Goal: Information Seeking & Learning: Learn about a topic

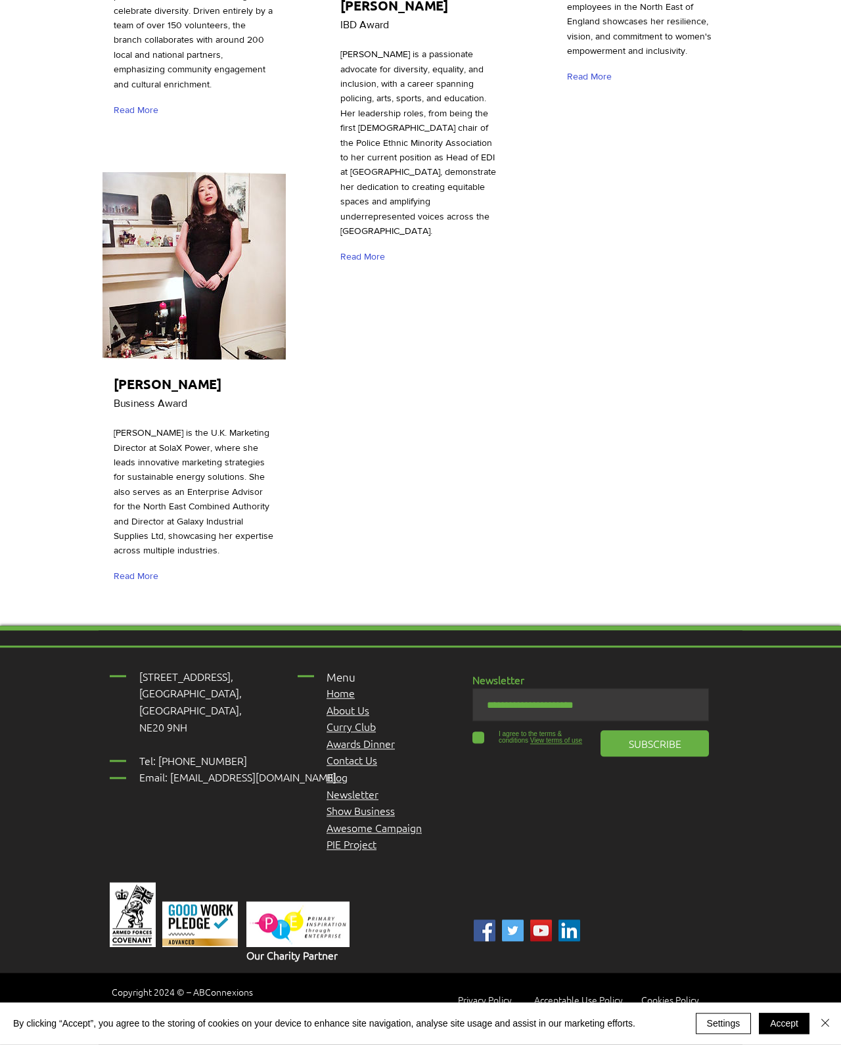
scroll to position [4767, 0]
click at [392, 737] on span "Awards Dinner" at bounding box center [361, 744] width 68 height 14
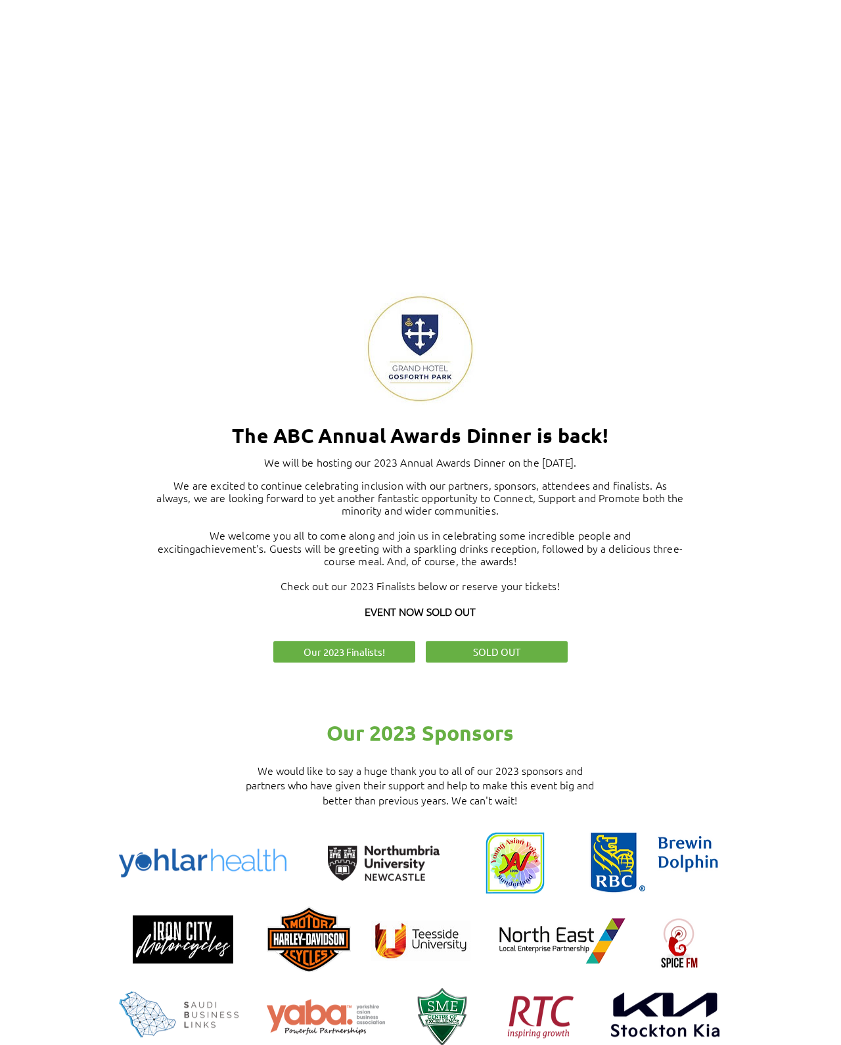
scroll to position [304, 0]
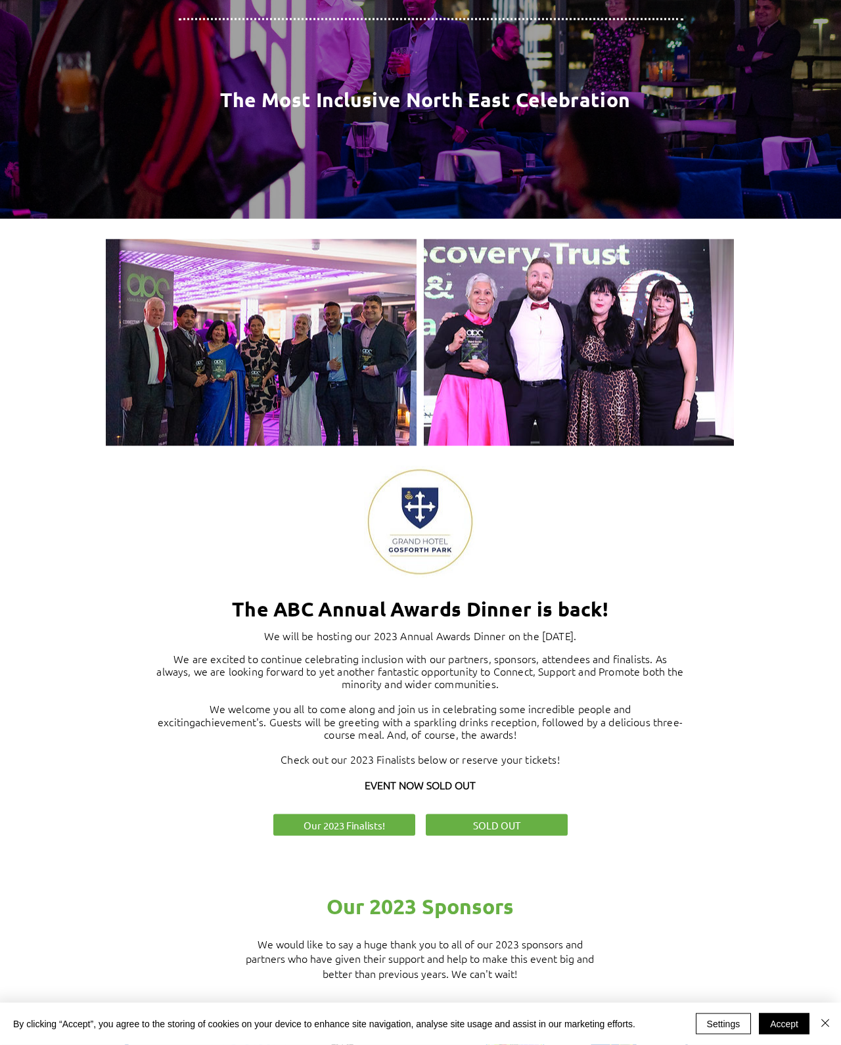
click at [311, 832] on span "Our 2023 Finalists!" at bounding box center [345, 825] width 82 height 14
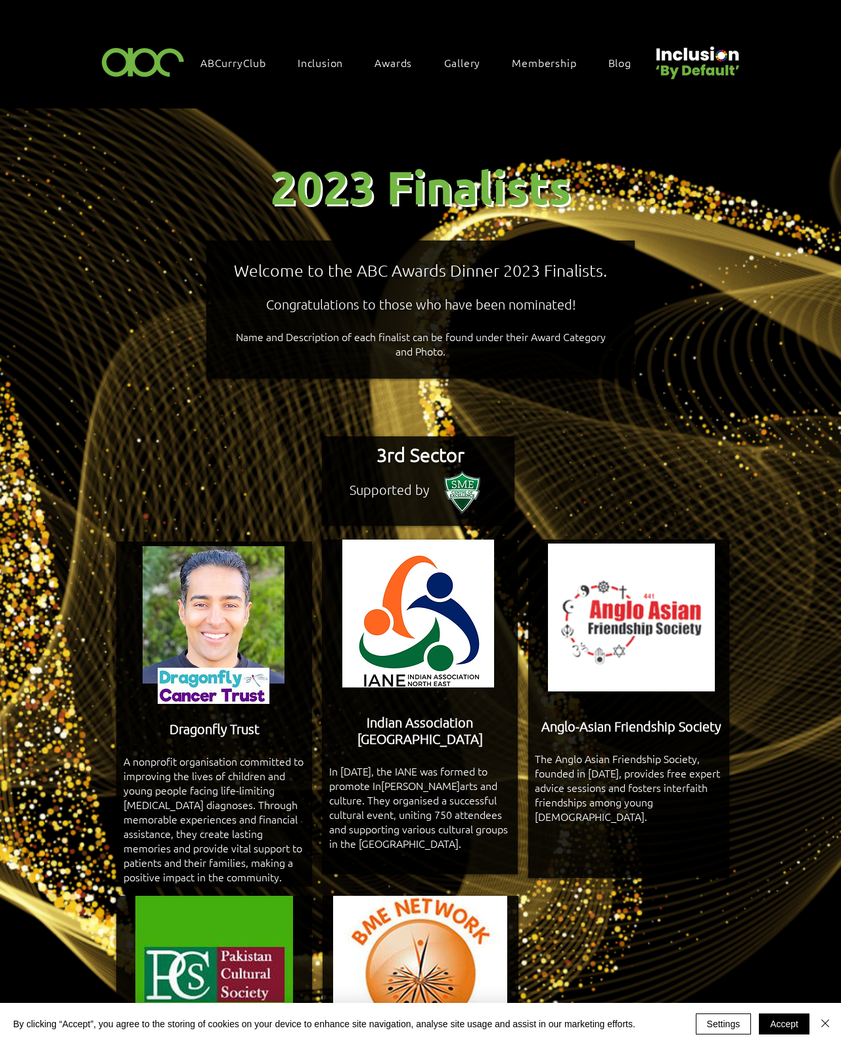
click at [772, 1014] on button "Accept" at bounding box center [784, 1024] width 51 height 21
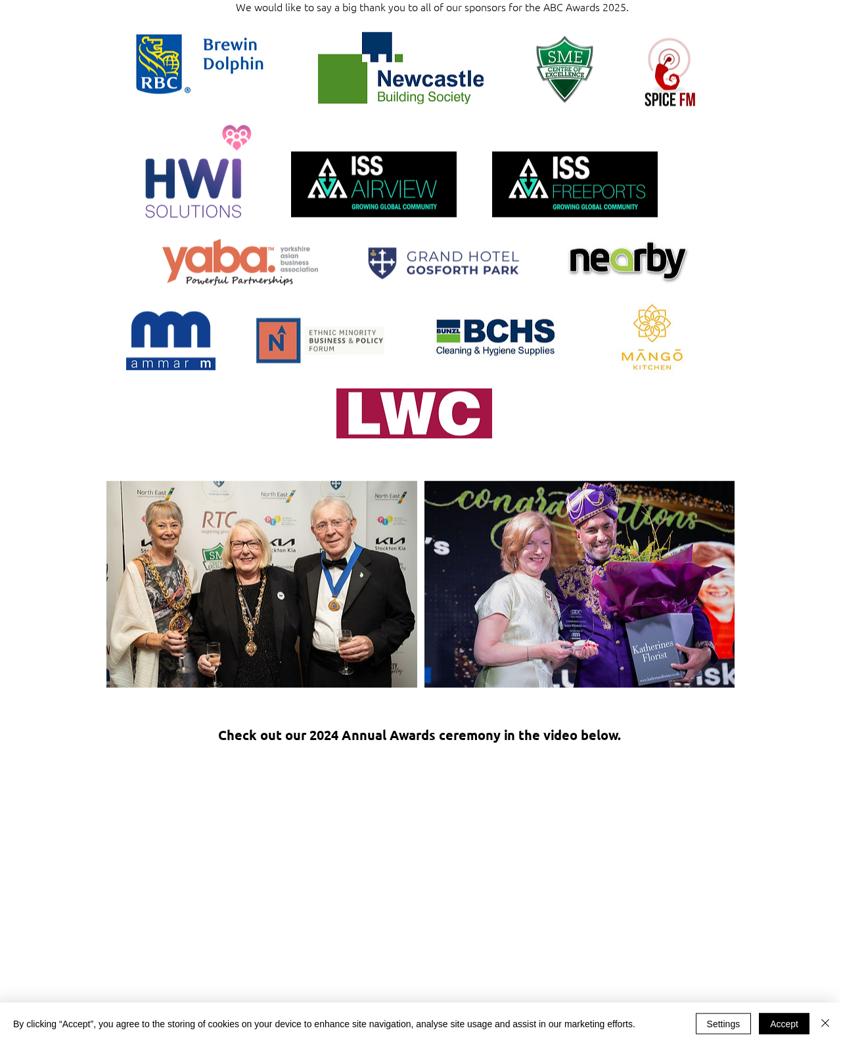
scroll to position [1380, 0]
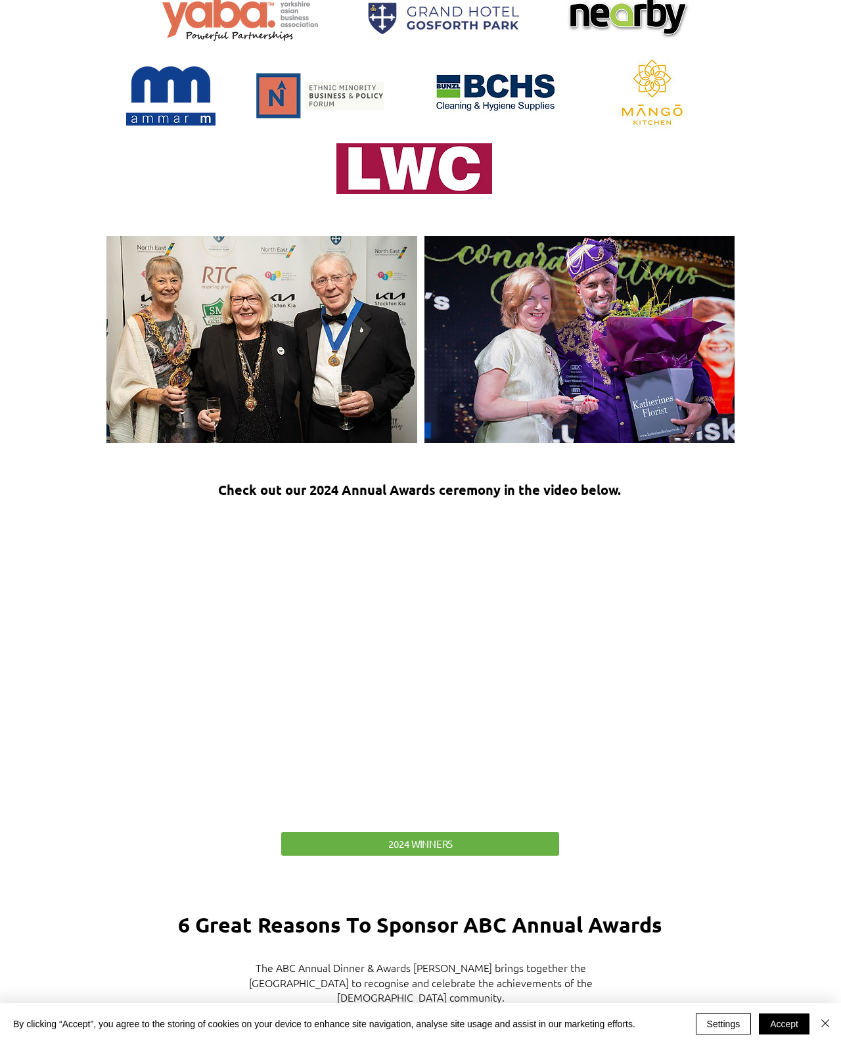
click at [39, 356] on div at bounding box center [420, 340] width 841 height 244
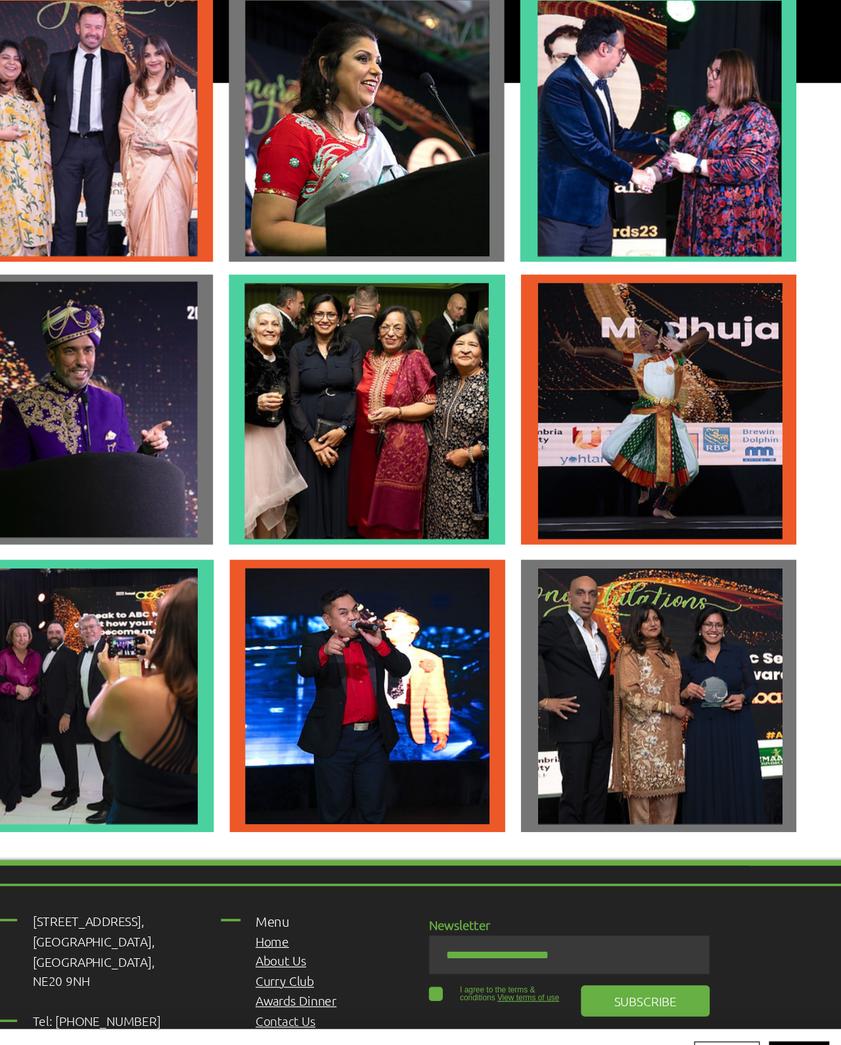
scroll to position [3132, 43]
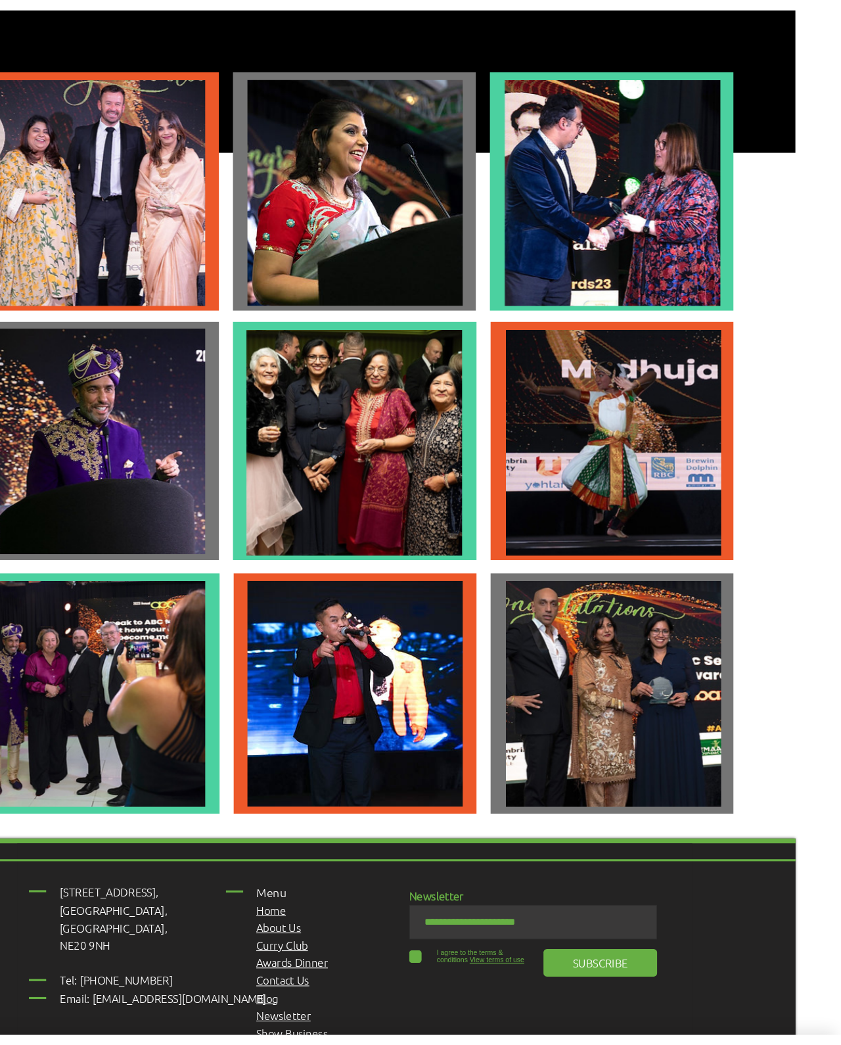
click at [759, 1014] on button "Accept" at bounding box center [784, 1024] width 51 height 21
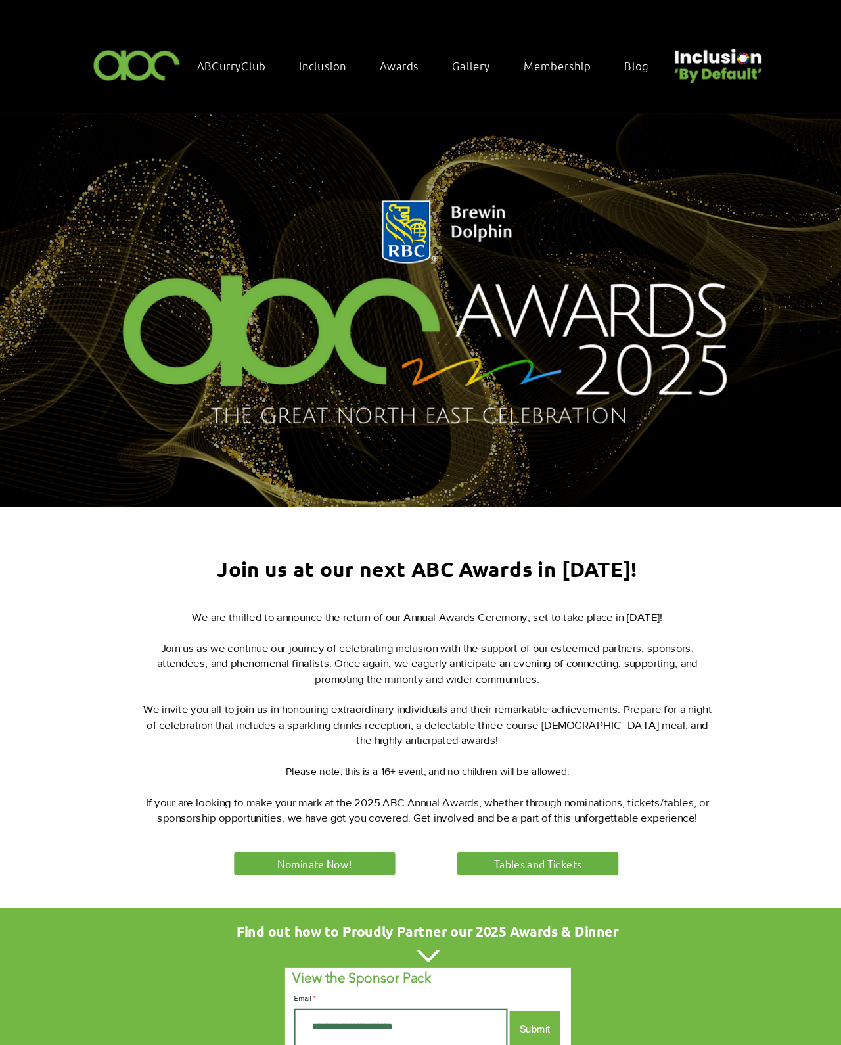
scroll to position [0, 0]
